Goal: Information Seeking & Learning: Learn about a topic

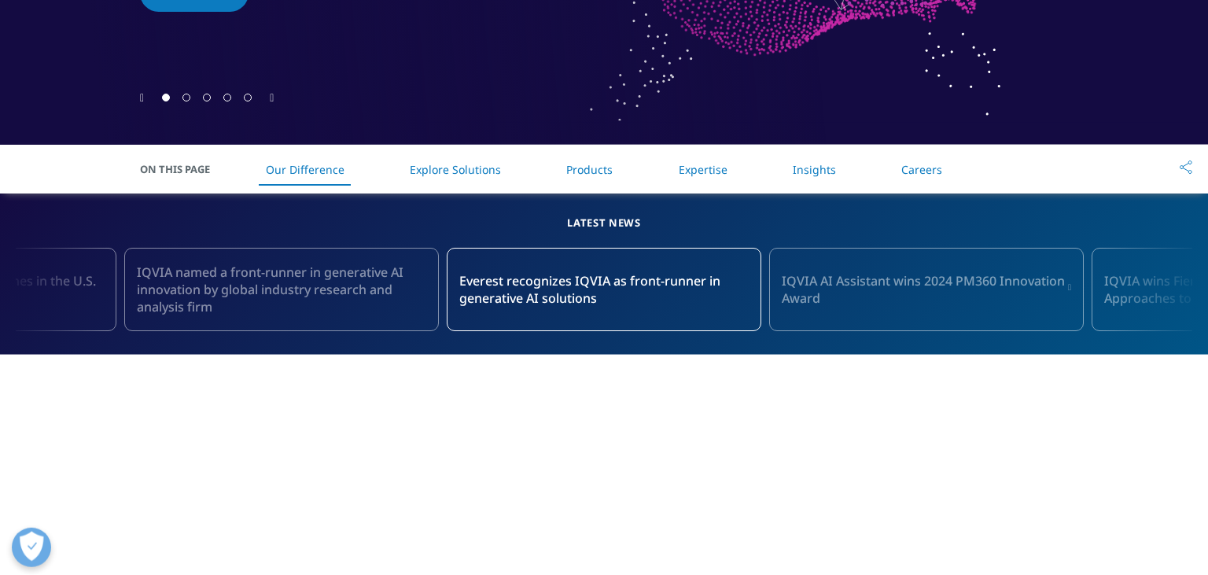
scroll to position [182, 0]
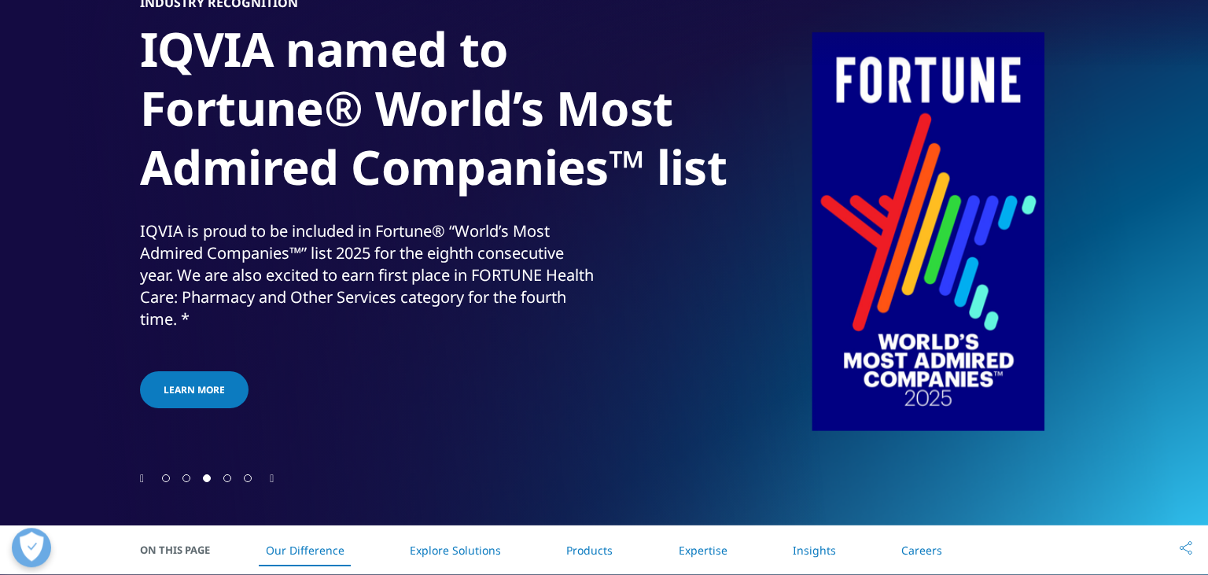
click at [417, 549] on link "Explore Solutions" at bounding box center [455, 550] width 91 height 15
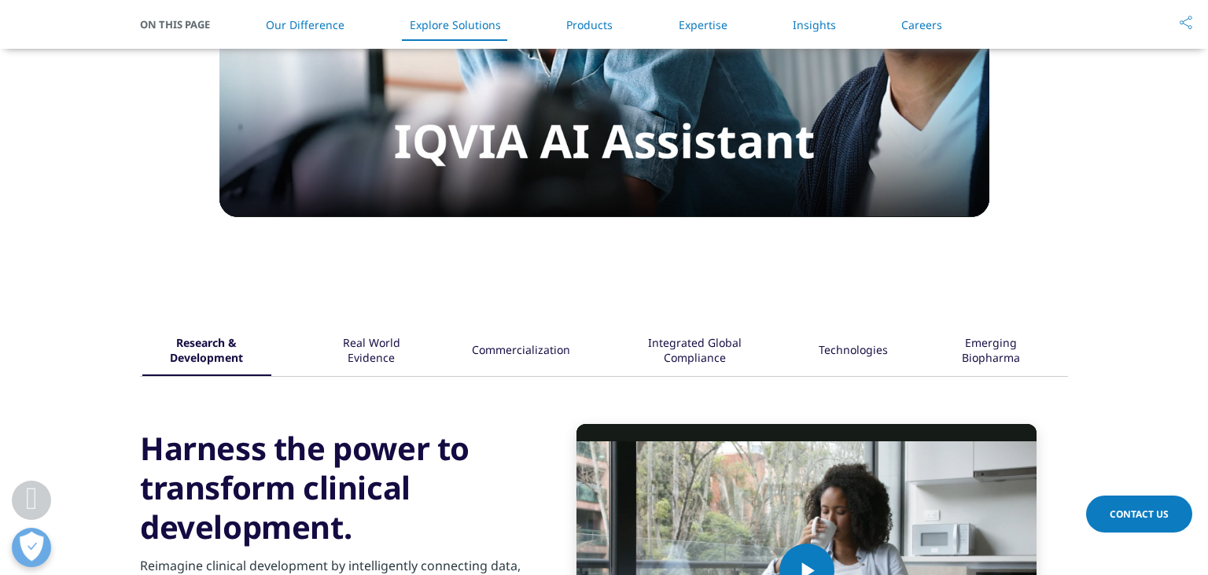
scroll to position [1927, 0]
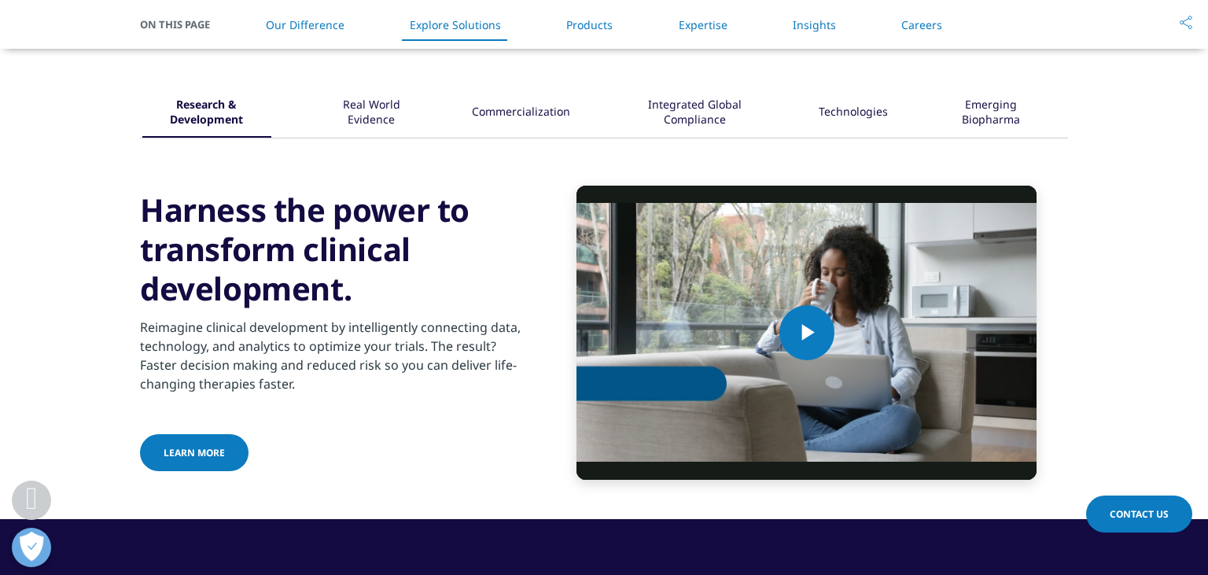
click at [385, 112] on div "Real World Evidence" at bounding box center [371, 113] width 101 height 49
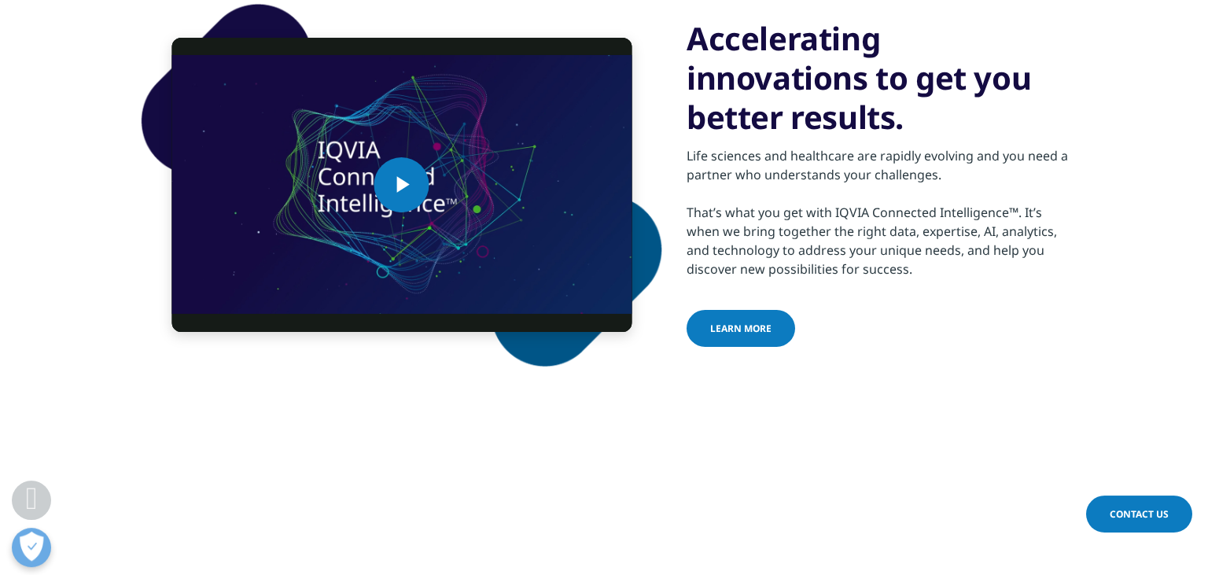
scroll to position [447, 0]
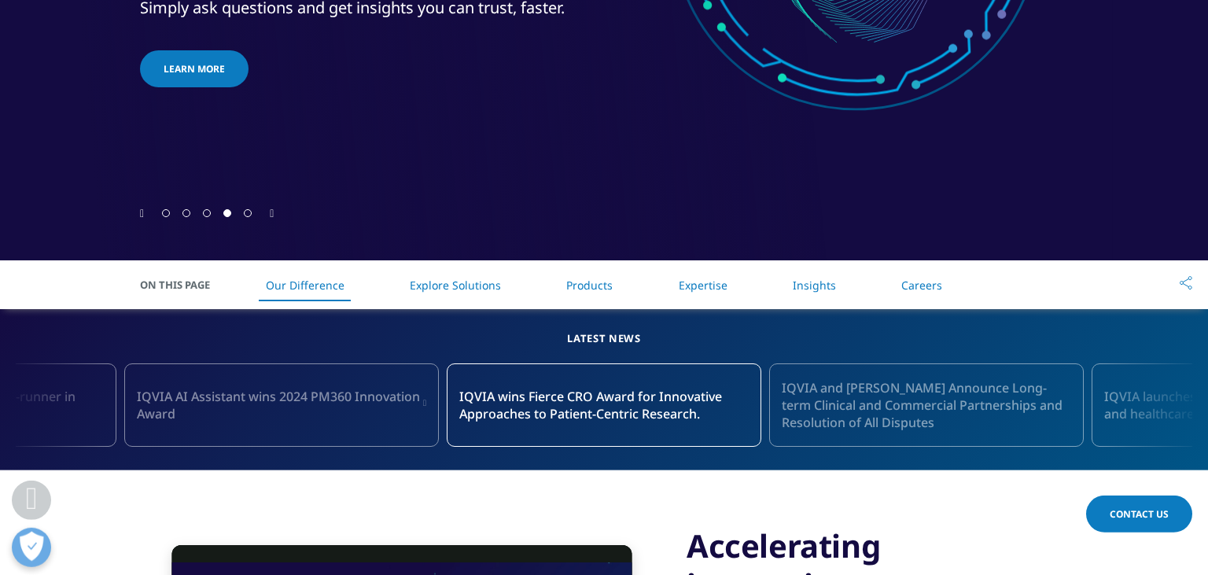
click at [178, 84] on link "Learn more" at bounding box center [194, 68] width 109 height 37
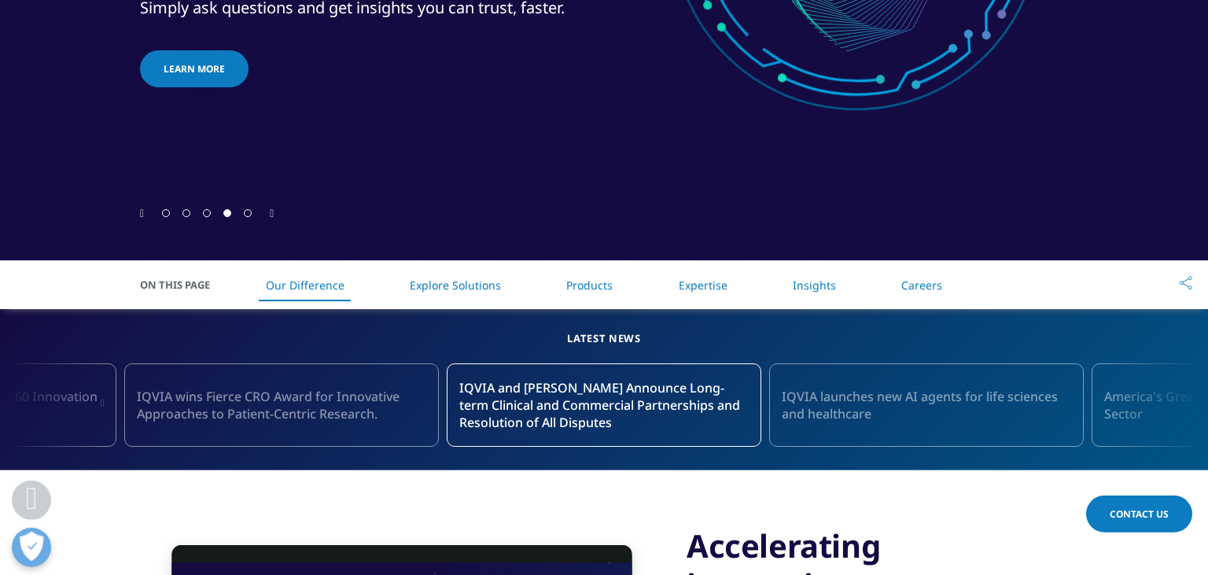
click at [209, 62] on span "Learn more" at bounding box center [194, 68] width 61 height 13
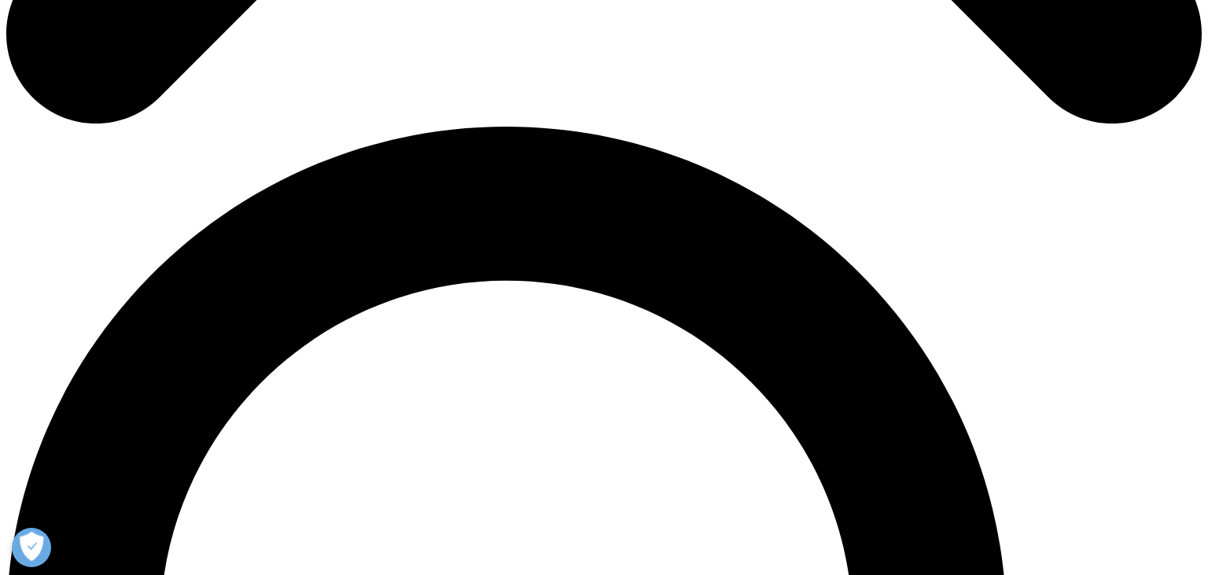
scroll to position [1550, 0]
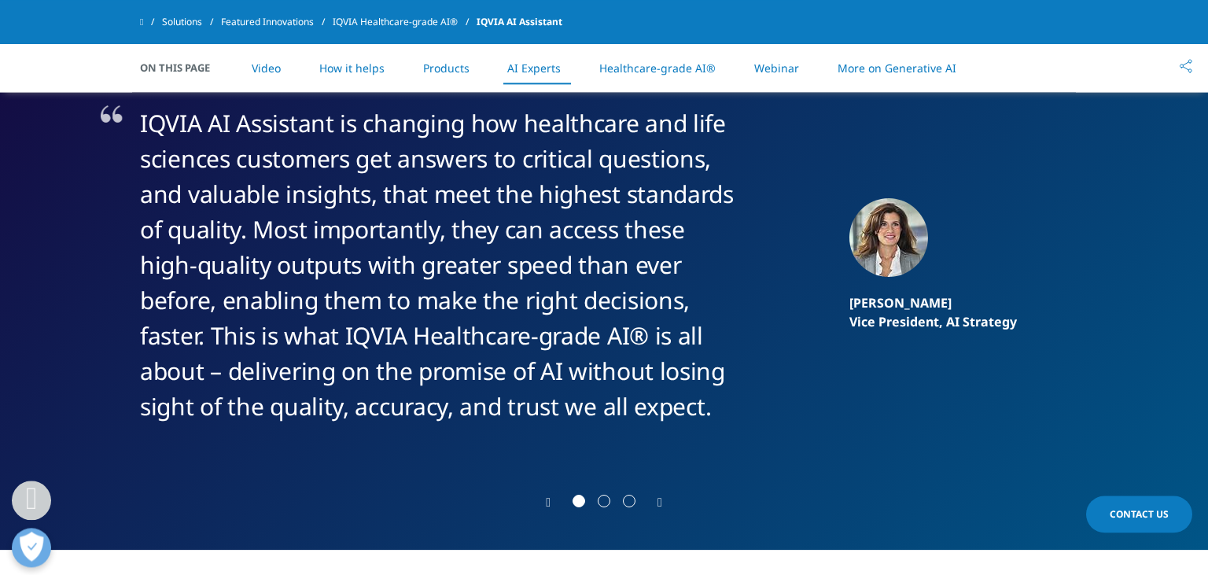
scroll to position [2916, 0]
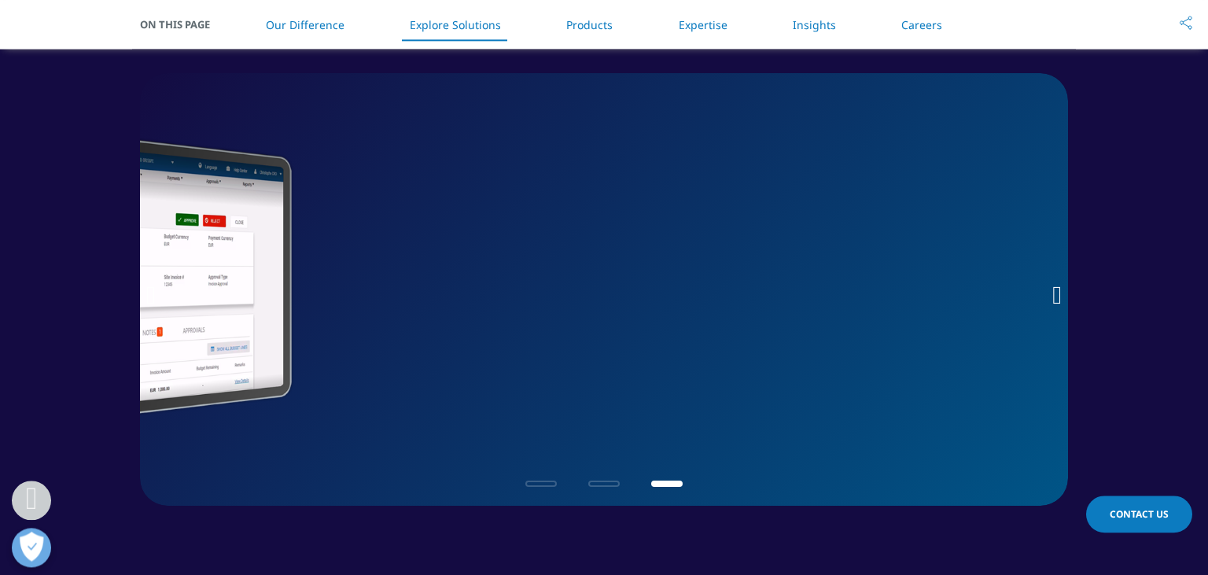
scroll to position [2021, 0]
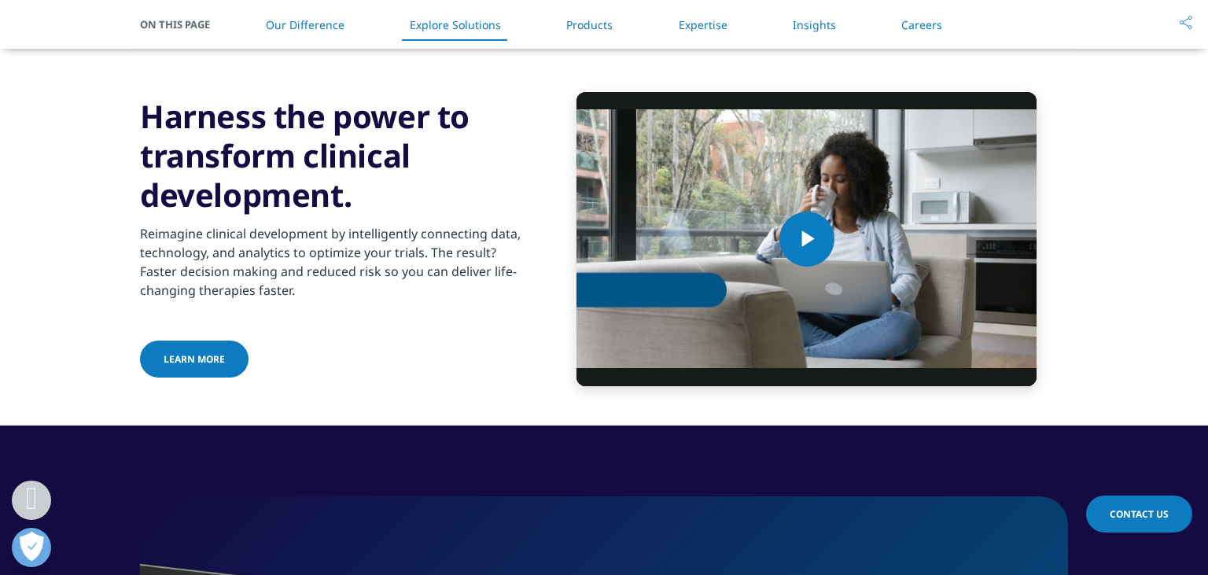
click at [303, 18] on link "Our Difference" at bounding box center [305, 24] width 79 height 15
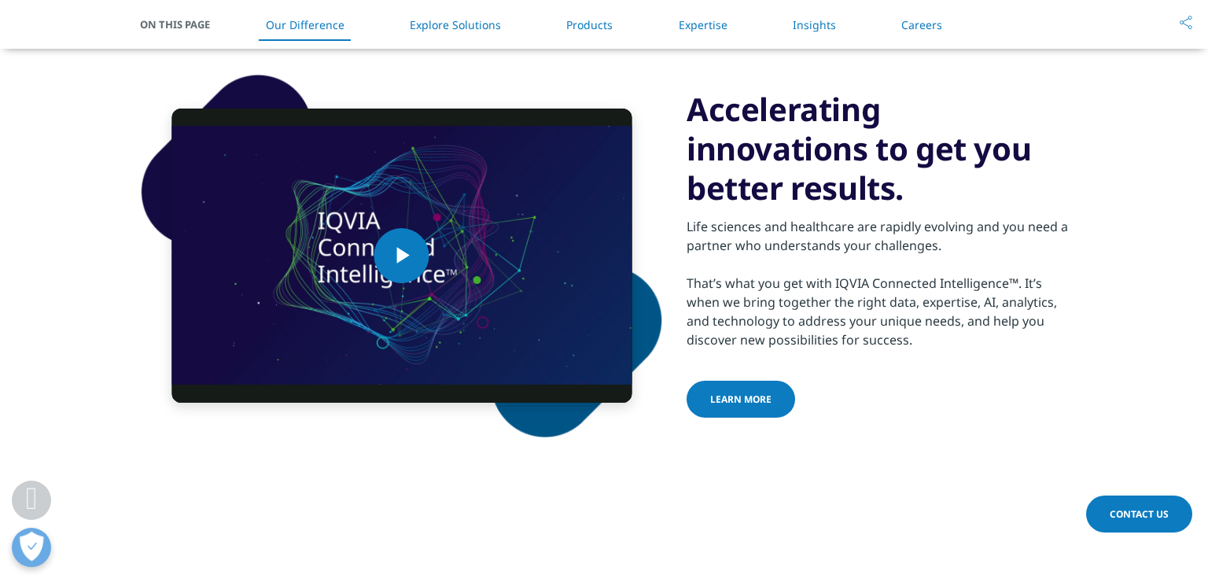
scroll to position [819, 0]
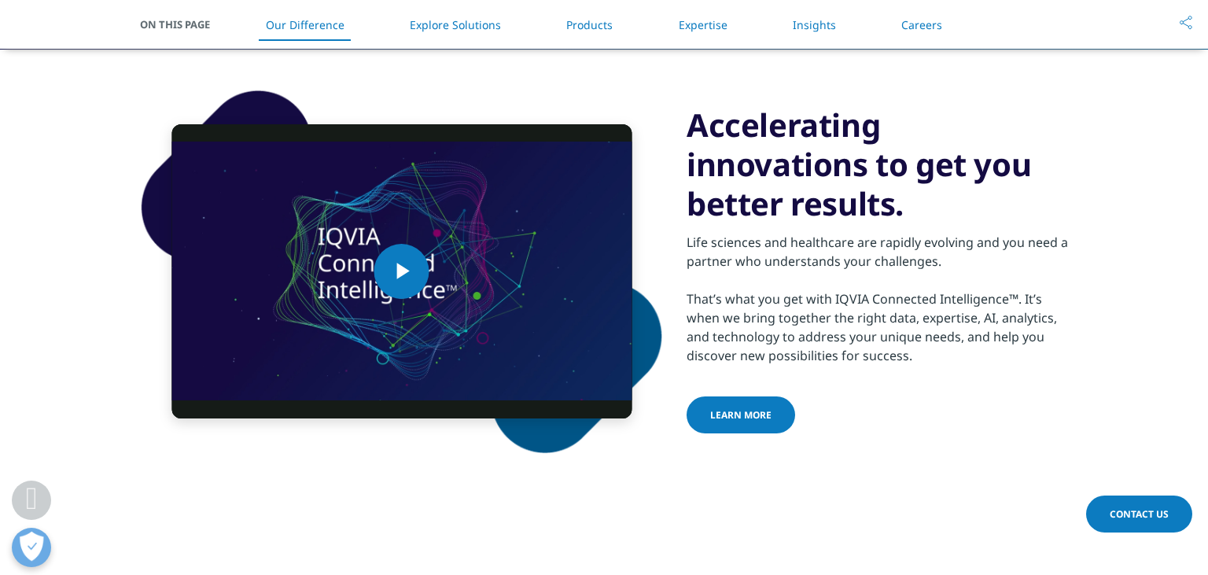
click at [432, 24] on link "Explore Solutions" at bounding box center [455, 24] width 91 height 15
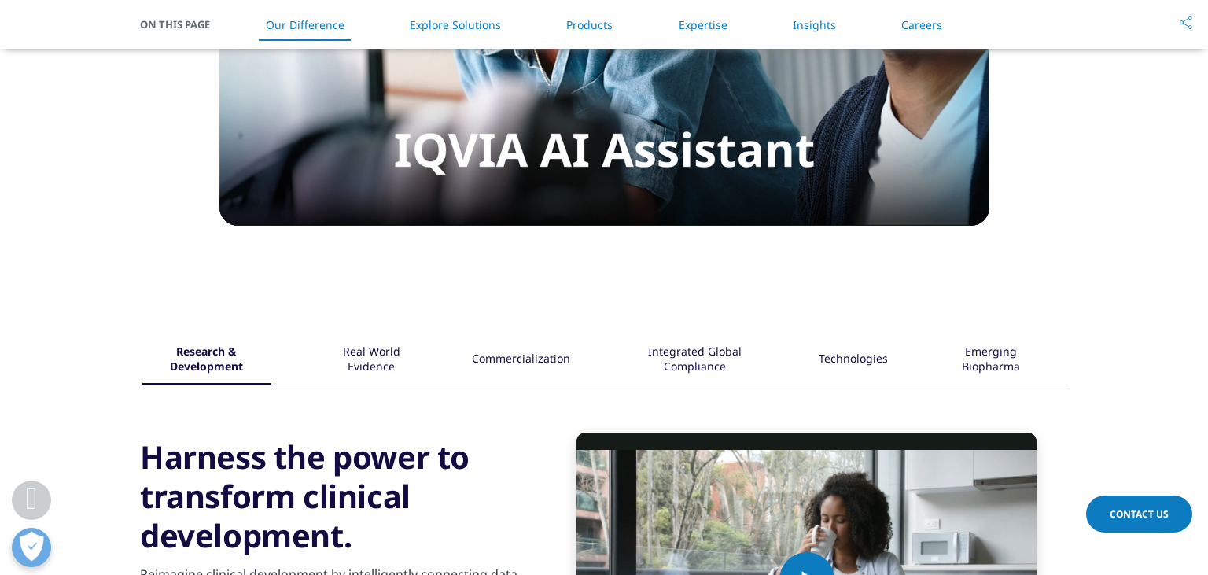
scroll to position [1927, 0]
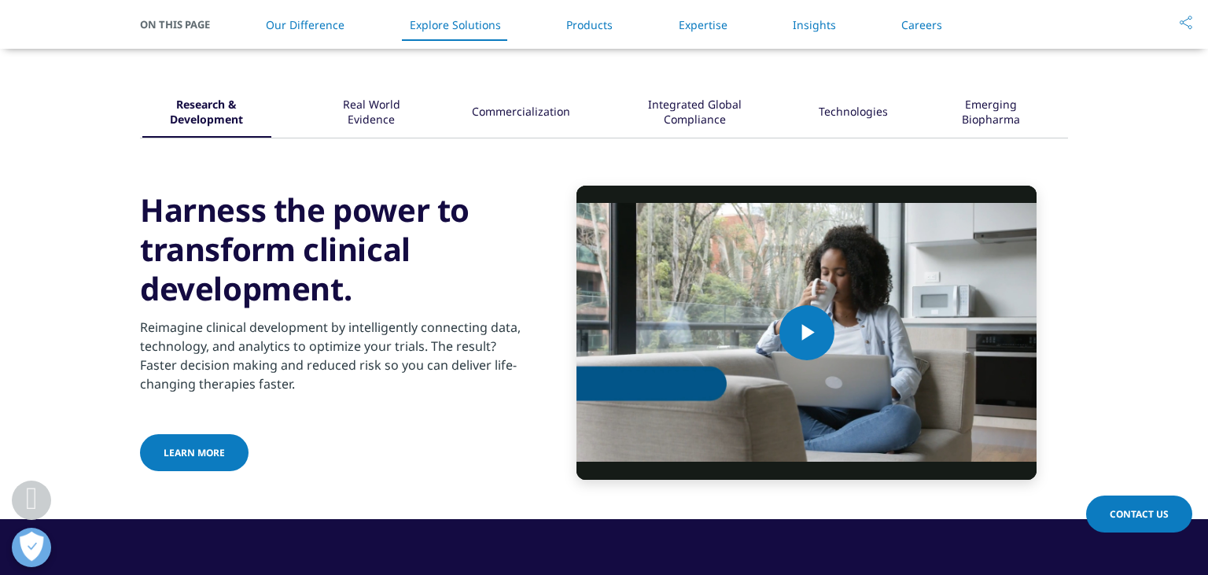
click at [583, 25] on link "Products" at bounding box center [589, 24] width 46 height 15
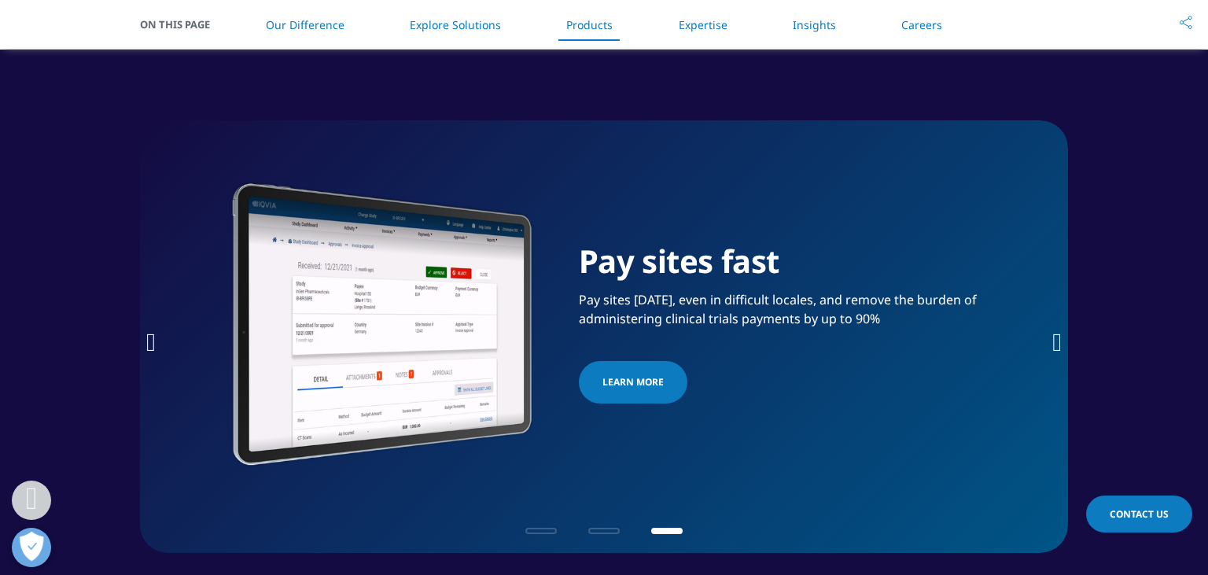
click at [714, 32] on li "Expertise" at bounding box center [703, 25] width 80 height 46
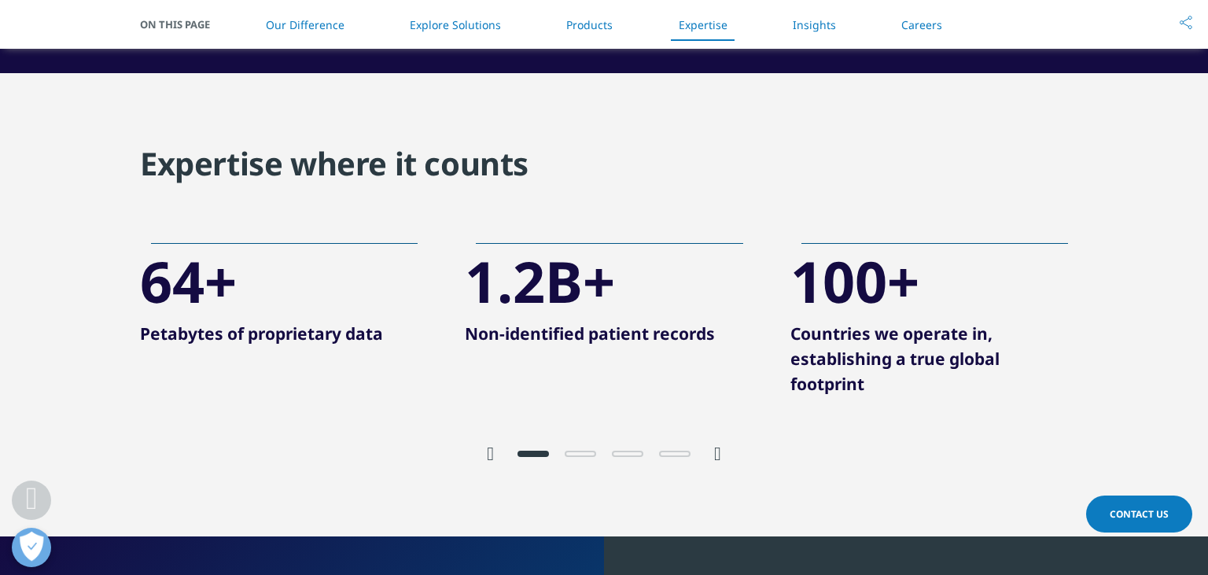
scroll to position [2971, 0]
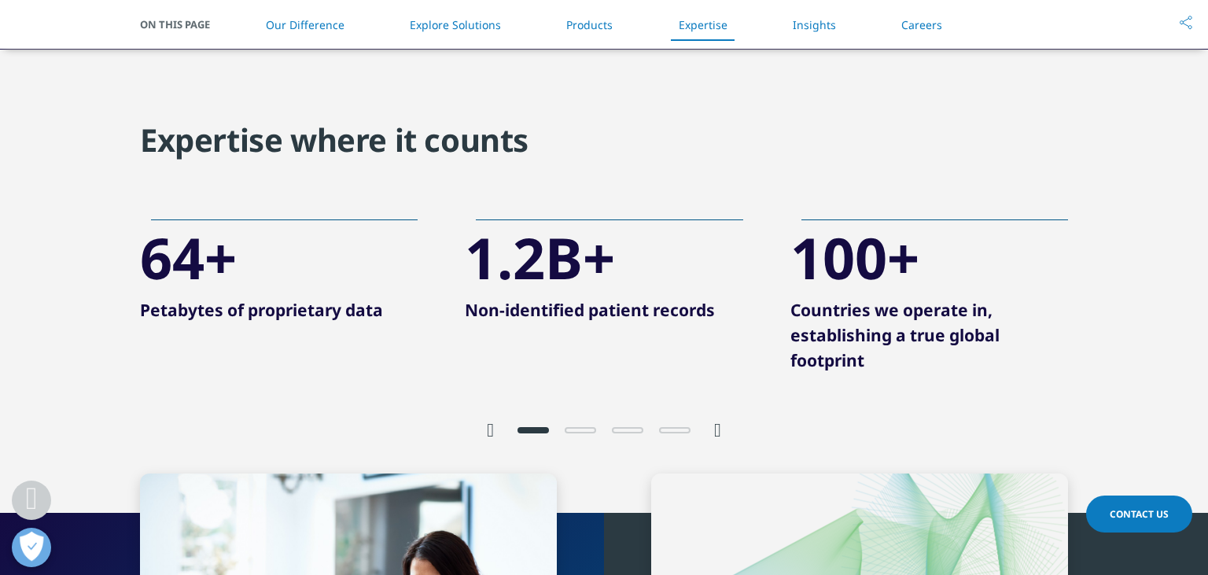
click at [813, 24] on link "Insights" at bounding box center [814, 24] width 43 height 15
